Goal: Navigation & Orientation: Find specific page/section

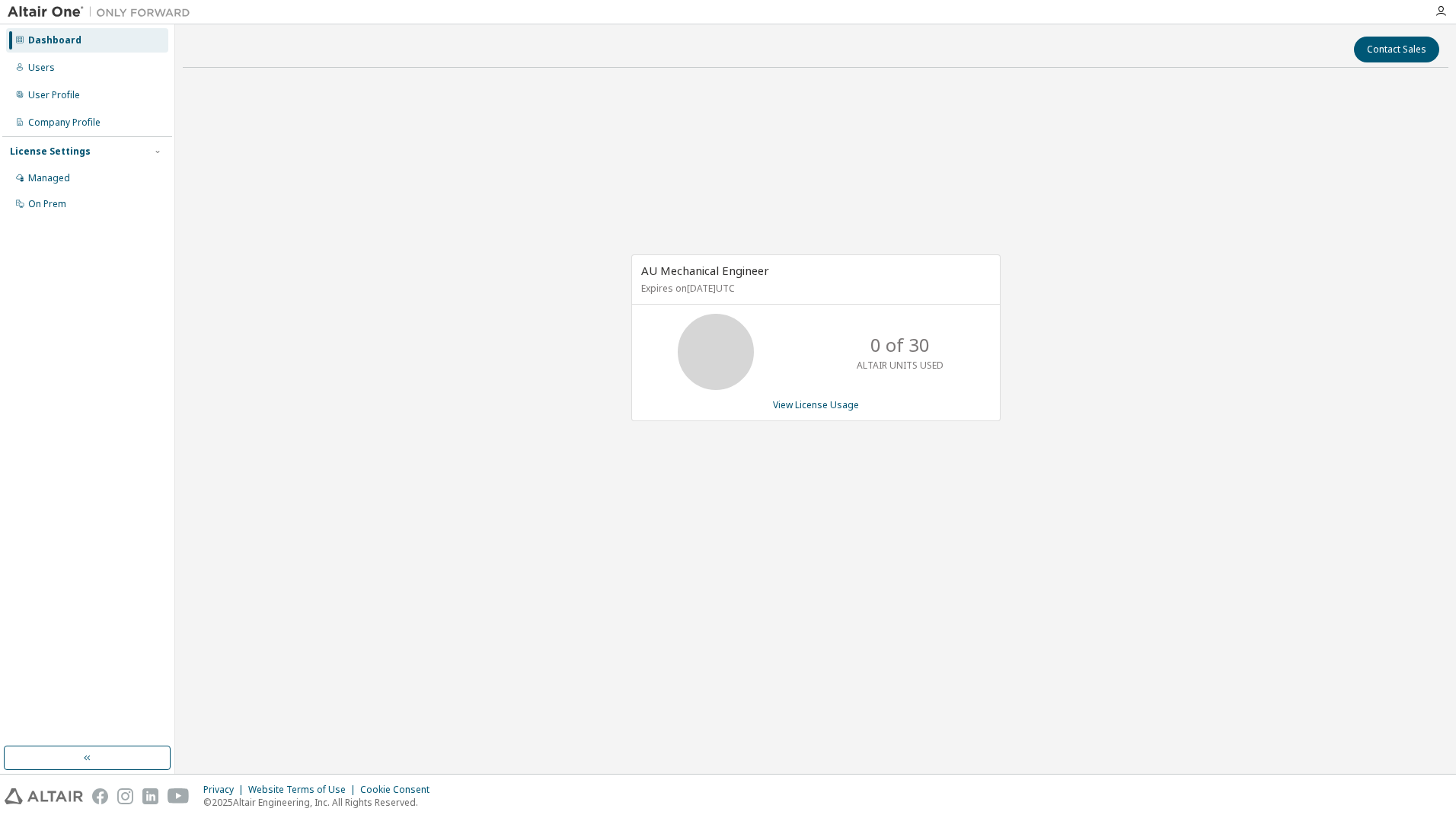
click at [56, 43] on div "Dashboard" at bounding box center [55, 40] width 53 height 12
click at [1447, 12] on div at bounding box center [1441, 11] width 31 height 12
click at [1442, 12] on icon "button" at bounding box center [1441, 11] width 12 height 12
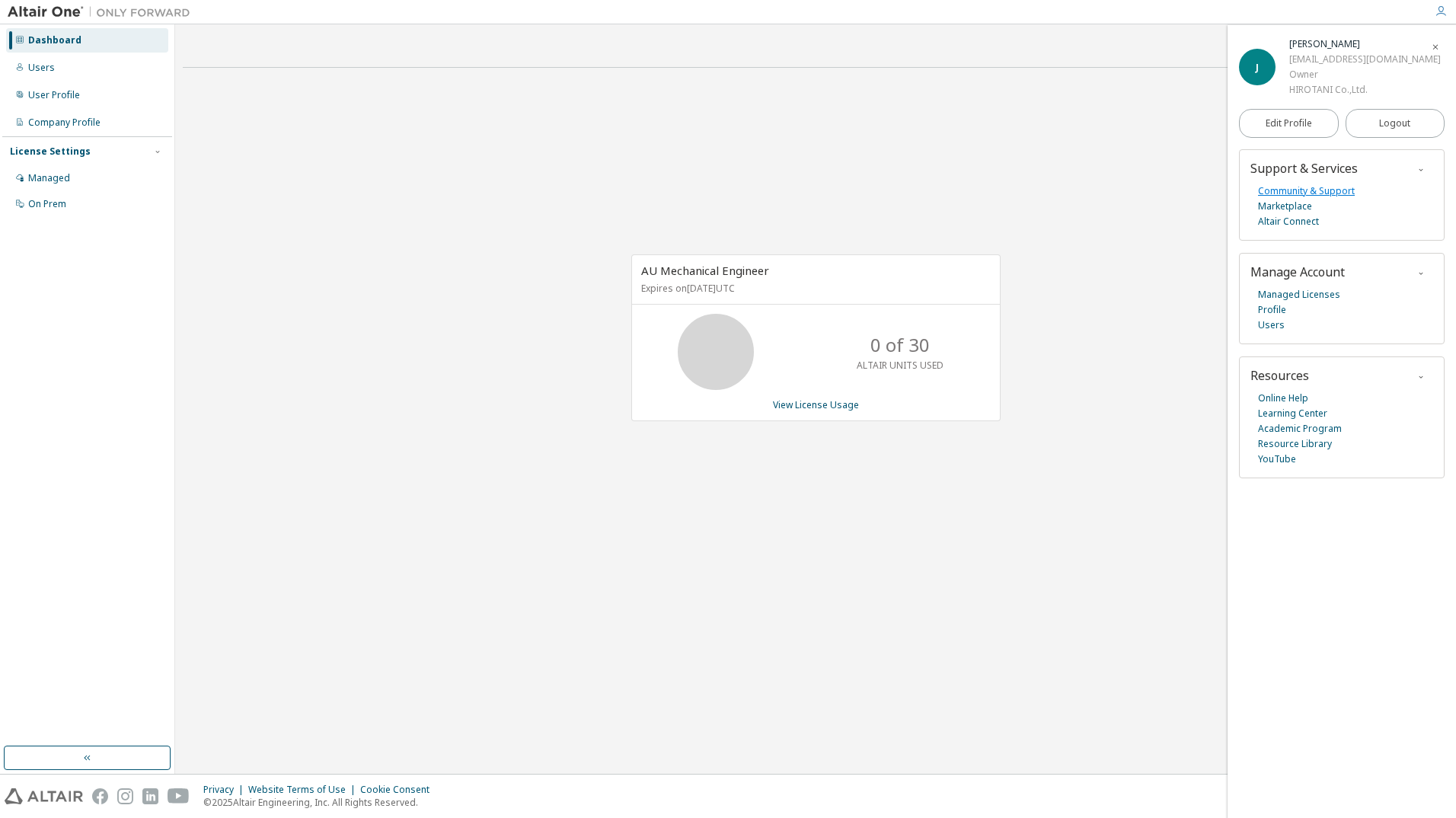
click at [1314, 194] on link "Community & Support" at bounding box center [1306, 191] width 97 height 15
click at [1273, 192] on link "Community & Support" at bounding box center [1306, 191] width 97 height 15
